Goal: Information Seeking & Learning: Find specific fact

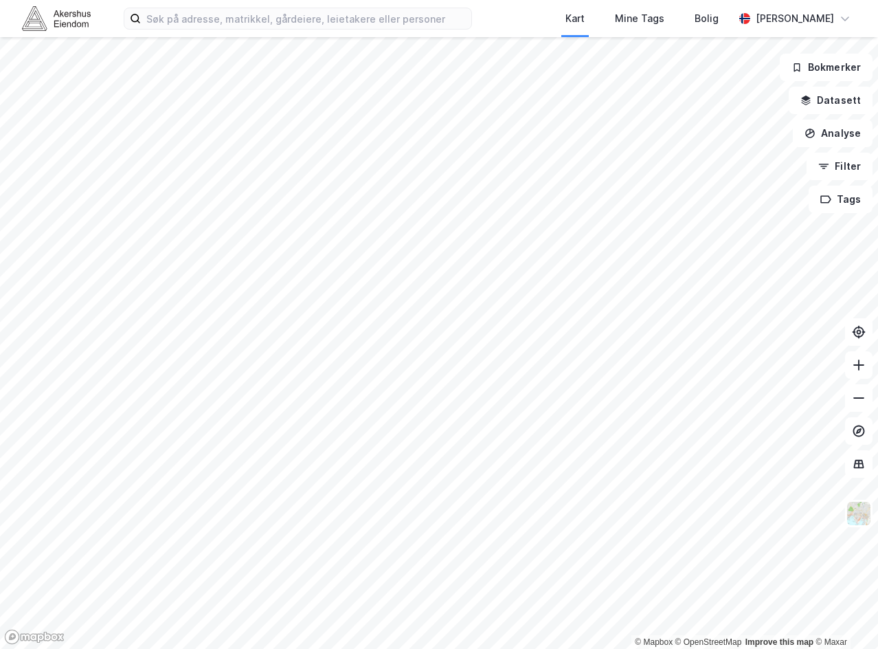
click at [257, 34] on div "Kart Mine Tags Bolig [PERSON_NAME]" at bounding box center [439, 18] width 878 height 37
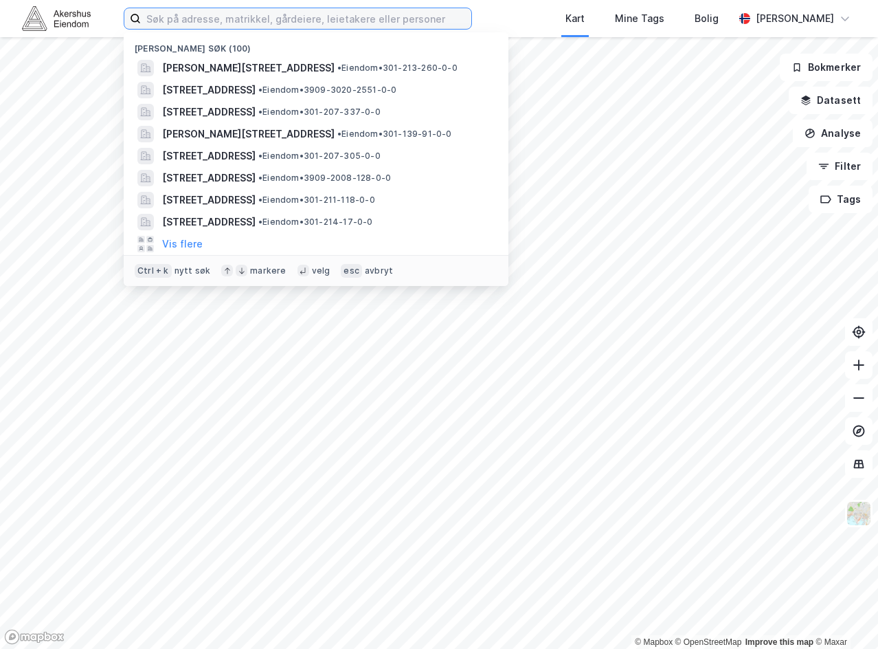
click at [257, 21] on input at bounding box center [306, 18] width 330 height 21
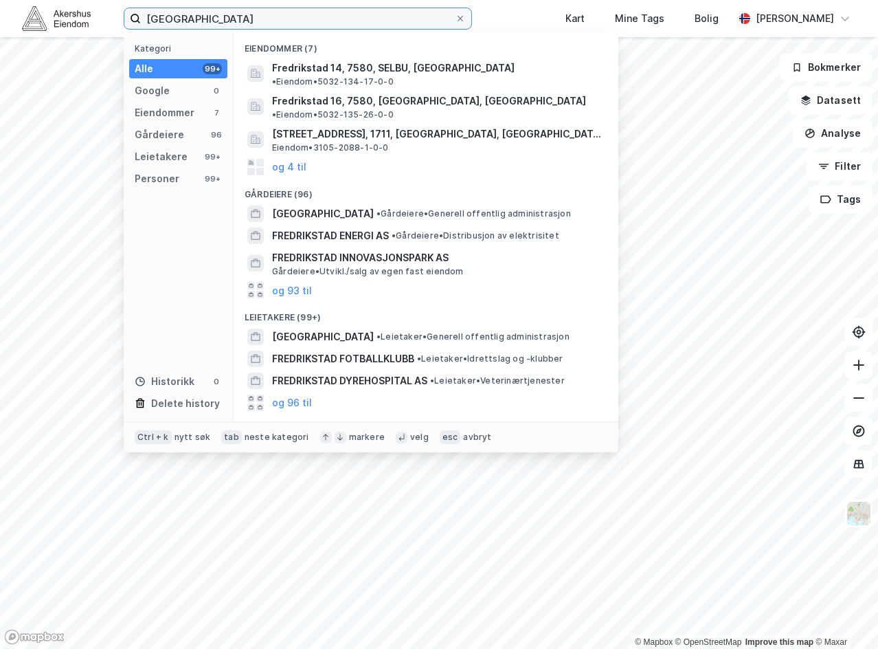
click at [336, 19] on input "[GEOGRAPHIC_DATA]" at bounding box center [298, 18] width 314 height 21
click at [335, 19] on input "[GEOGRAPHIC_DATA]" at bounding box center [298, 18] width 314 height 21
paste input "Hans [STREET_ADDRESS]"
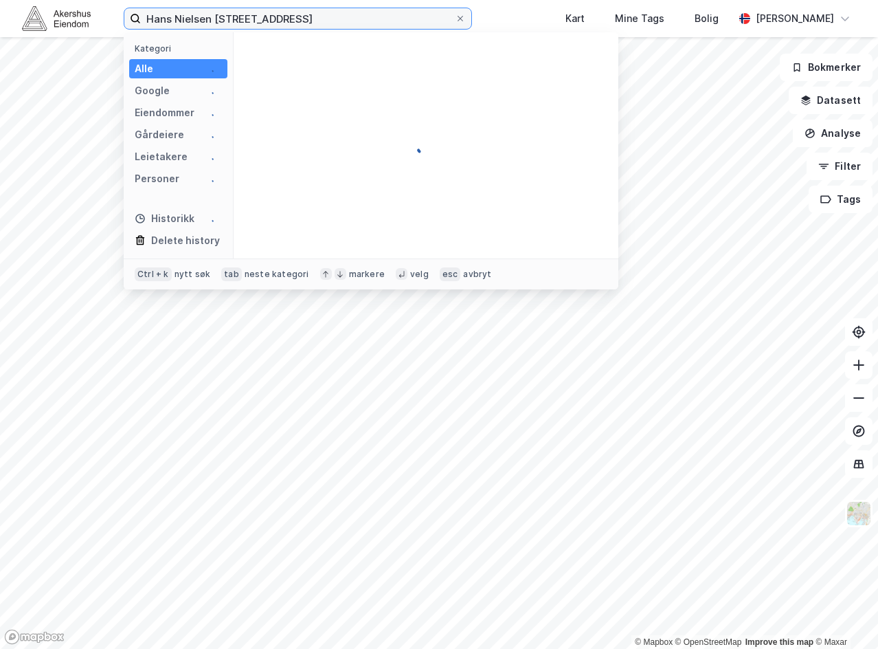
type input "Hans Nielsen [STREET_ADDRESS]"
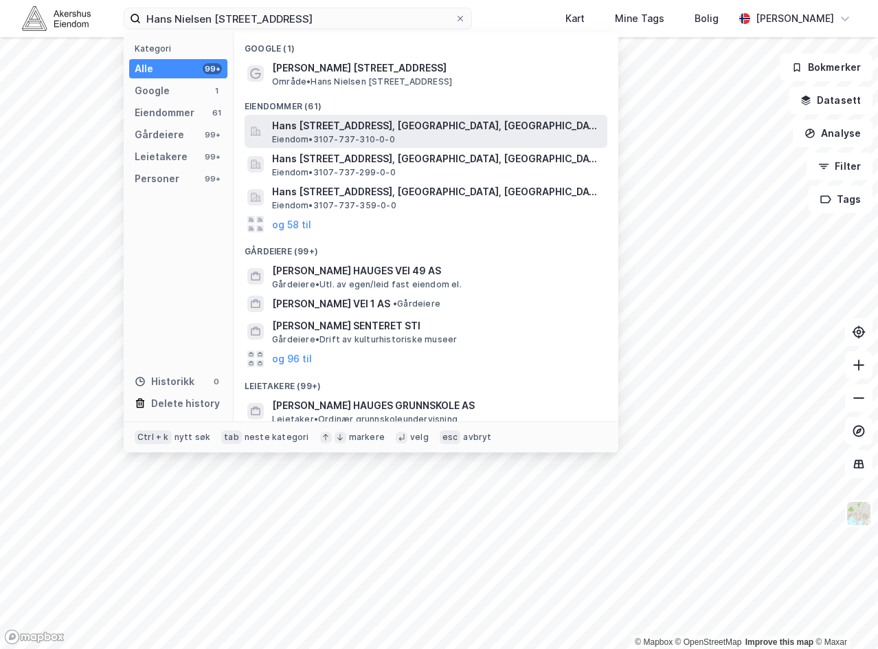
click at [437, 124] on span "Hans [STREET_ADDRESS], [GEOGRAPHIC_DATA], [GEOGRAPHIC_DATA]" at bounding box center [437, 125] width 330 height 16
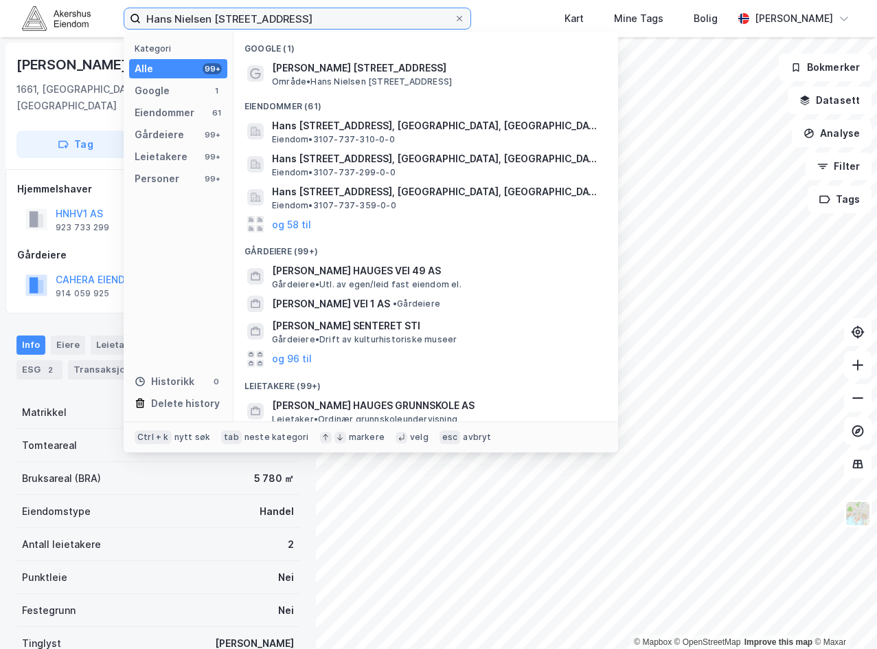
drag, startPoint x: 378, startPoint y: 23, endPoint x: 65, endPoint y: 34, distance: 313.5
click at [65, 34] on div "[PERSON_NAME] vei 1, 1661 Fredrikstad Kategori Alle 99+ Google 1 Eiendommer 61 …" at bounding box center [438, 18] width 877 height 37
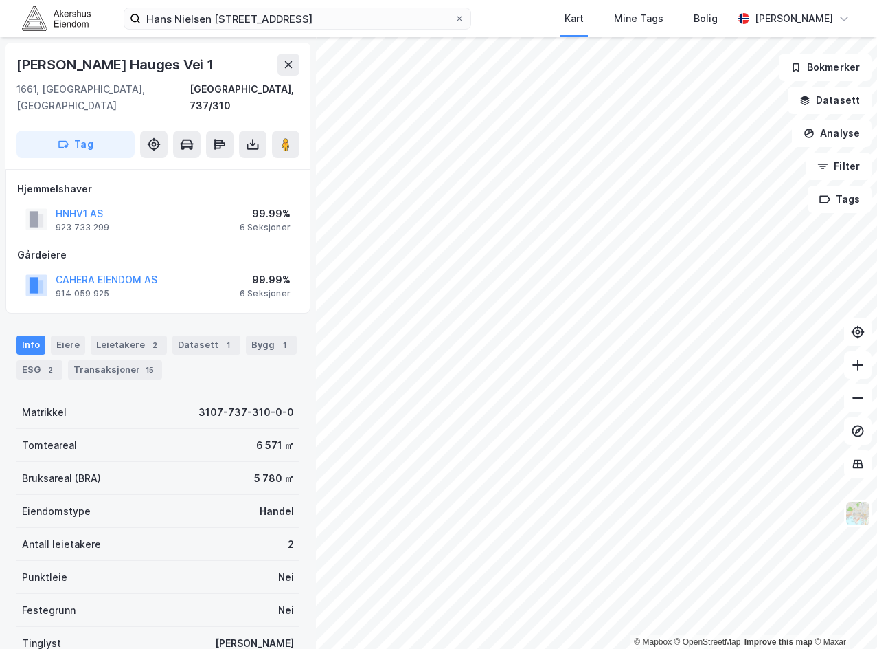
click at [552, 14] on div "Hans Nielsen [STREET_ADDRESS], 1661 Fredrikstad Kart Mine Tags Bolig [PERSON_NA…" at bounding box center [438, 18] width 877 height 37
click at [0, 0] on button "HNHV1 AS" at bounding box center [0, 0] width 0 height 0
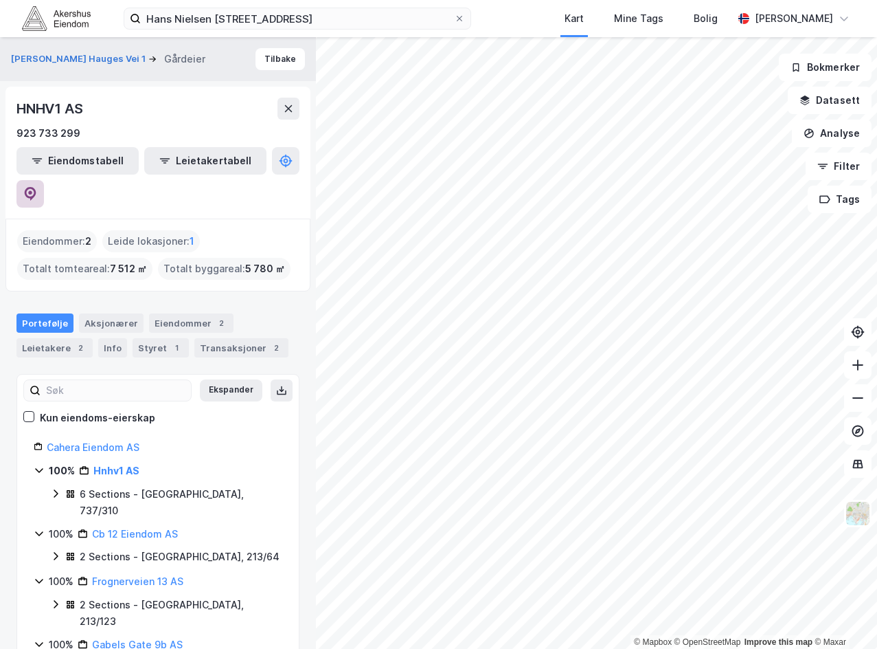
click at [36, 187] on icon at bounding box center [31, 194] width 12 height 14
